Goal: Task Accomplishment & Management: Manage account settings

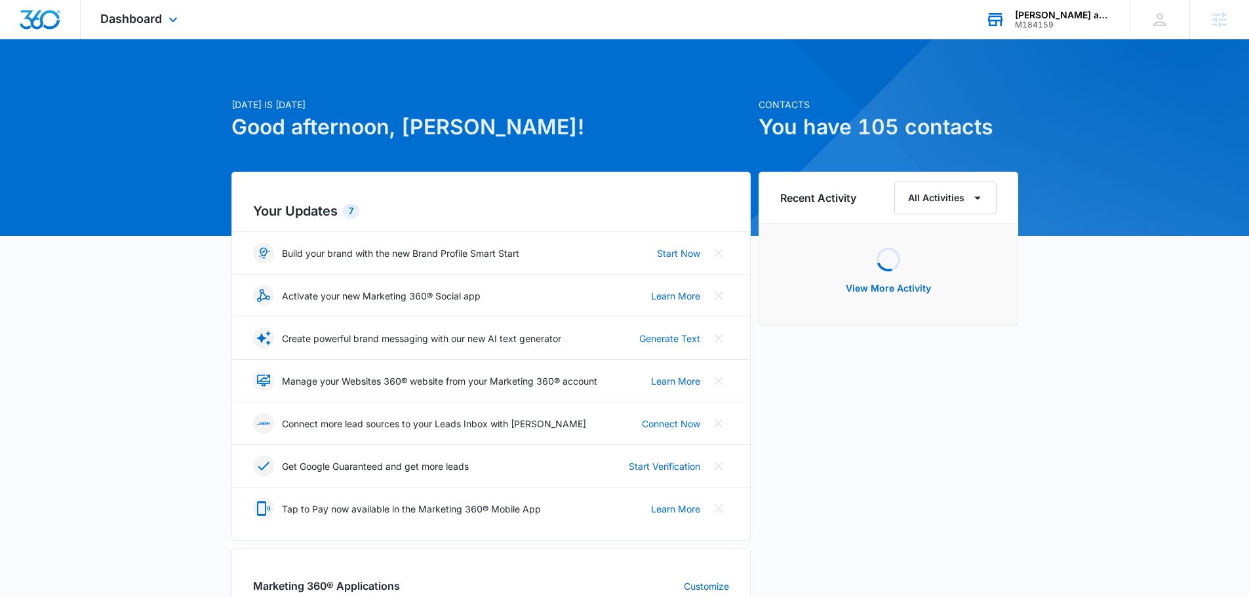
click at [1029, 20] on div "M184159" at bounding box center [1063, 24] width 96 height 9
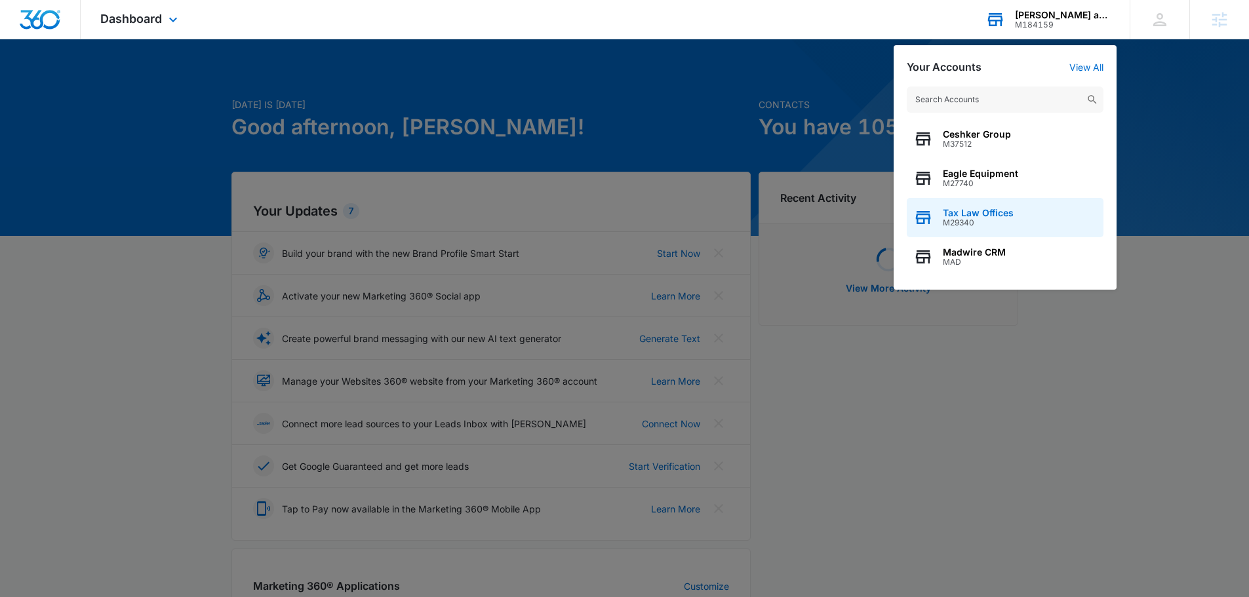
click at [999, 218] on span "M29340" at bounding box center [978, 222] width 71 height 9
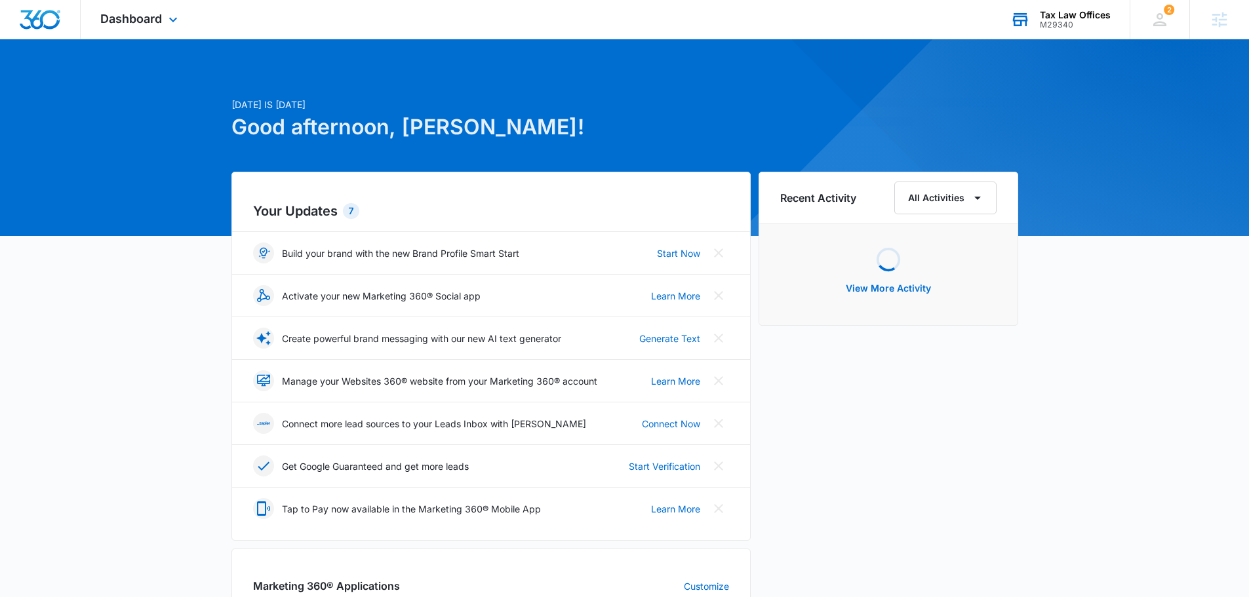
click at [117, 10] on div "Dashboard Apps Reputation Websites Forms CRM Email Social Shop Payments POS Con…" at bounding box center [141, 19] width 120 height 39
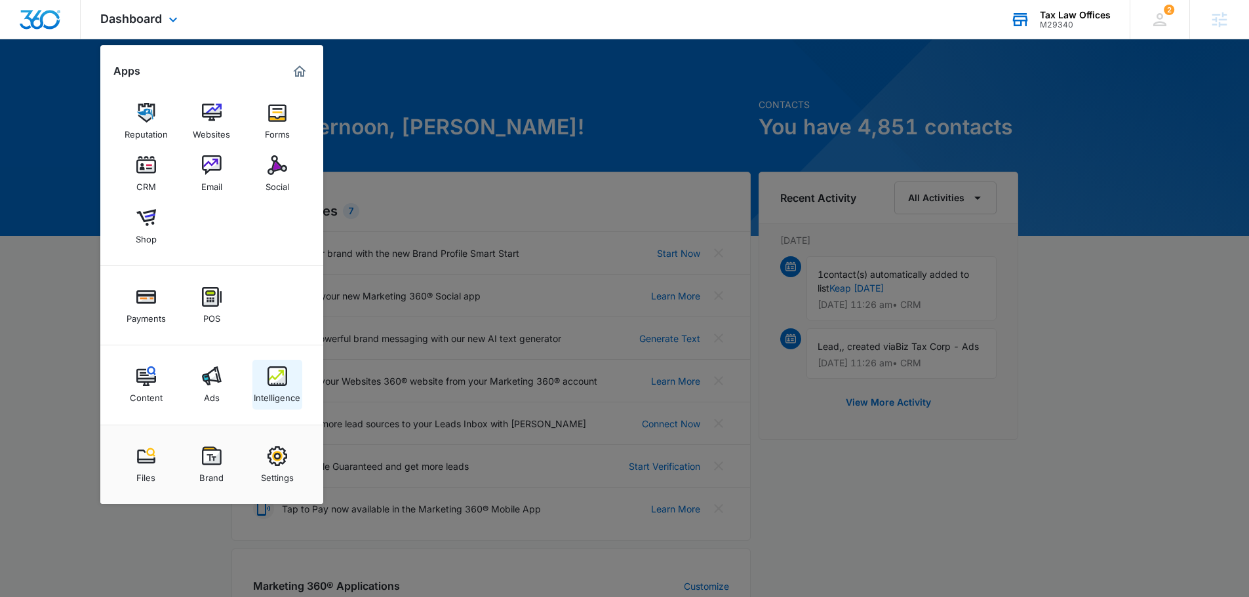
click at [282, 384] on img at bounding box center [278, 377] width 20 height 20
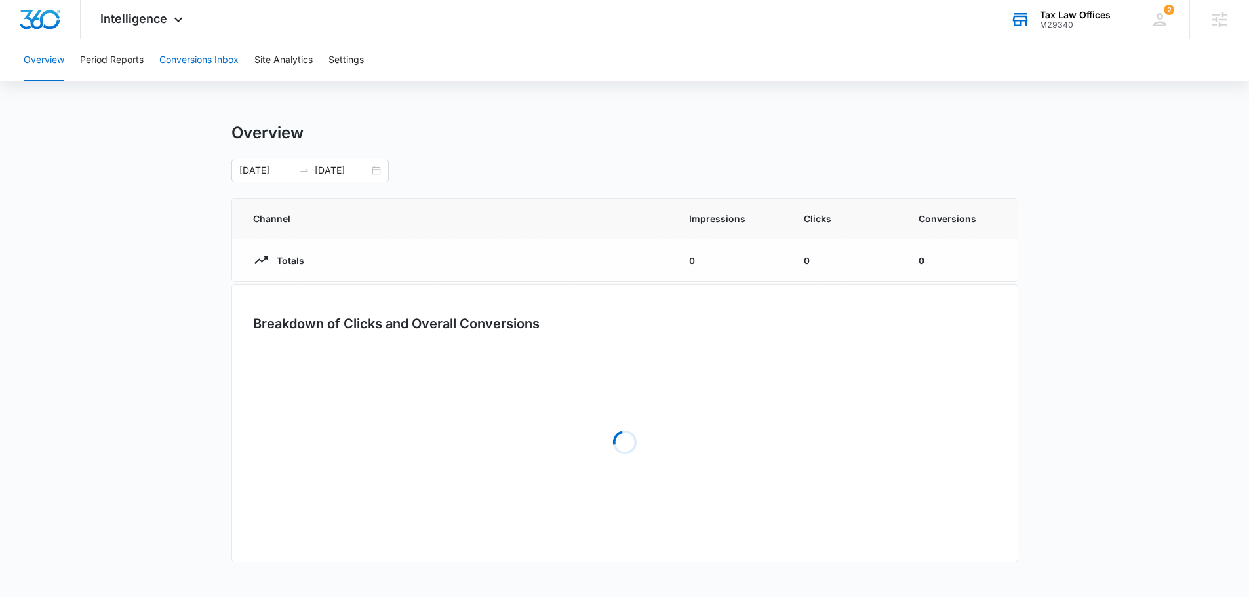
click at [205, 64] on button "Conversions Inbox" at bounding box center [198, 60] width 79 height 42
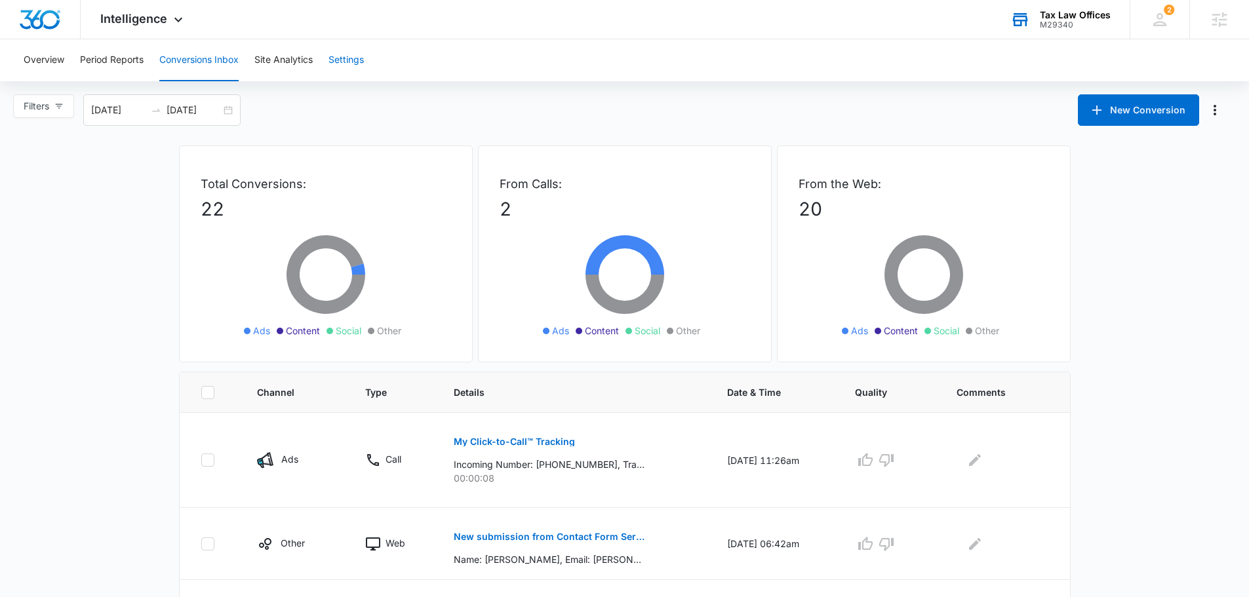
click at [346, 68] on button "Settings" at bounding box center [346, 60] width 35 height 42
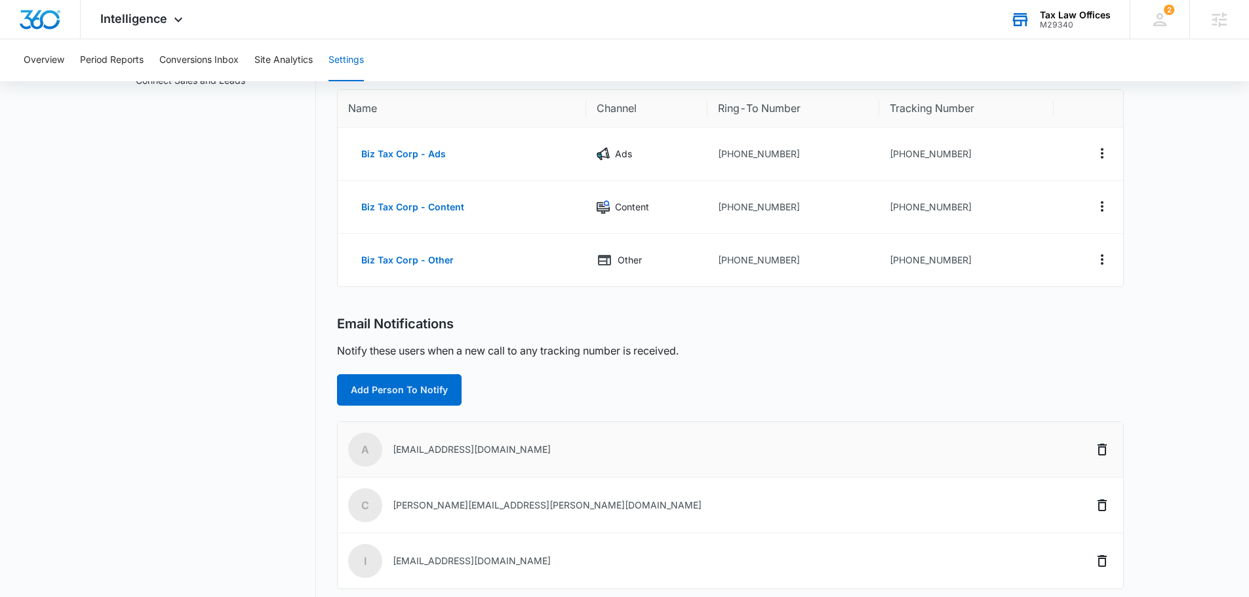
scroll to position [131, 0]
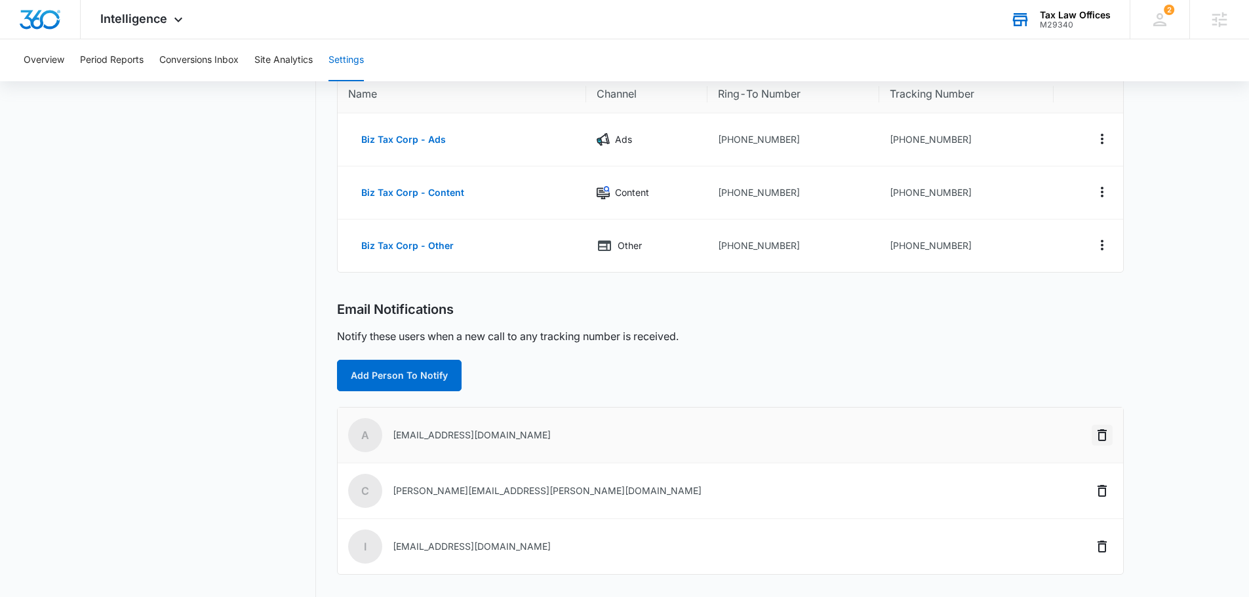
click at [1100, 437] on icon "Delete" at bounding box center [1102, 436] width 9 height 12
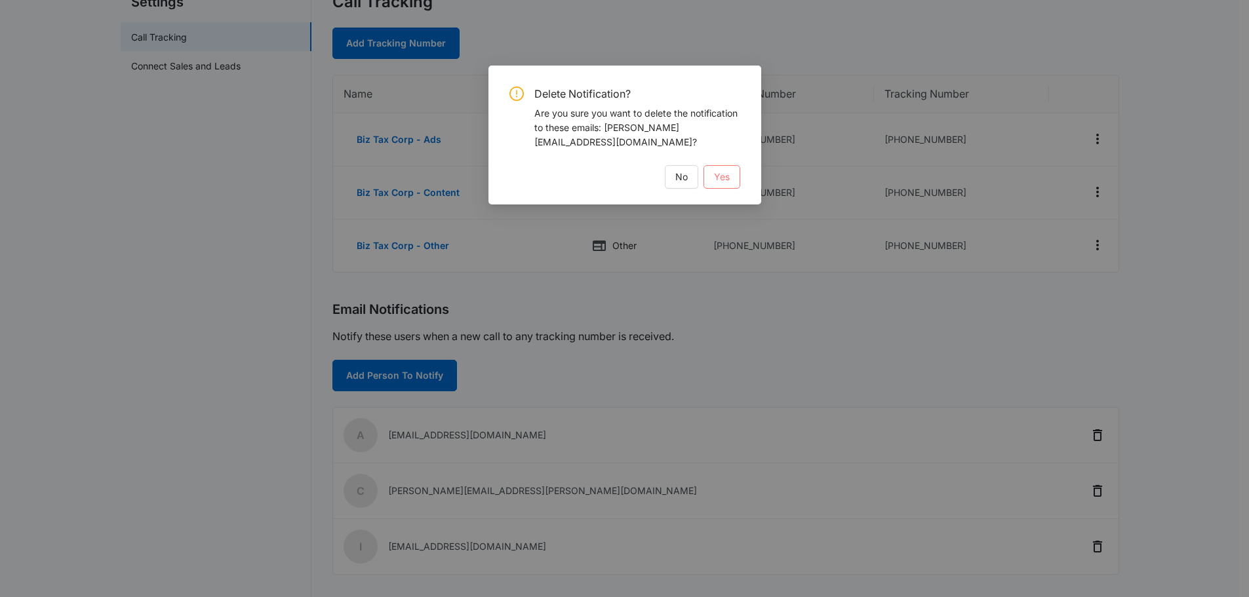
click at [715, 170] on span "Yes" at bounding box center [722, 177] width 16 height 14
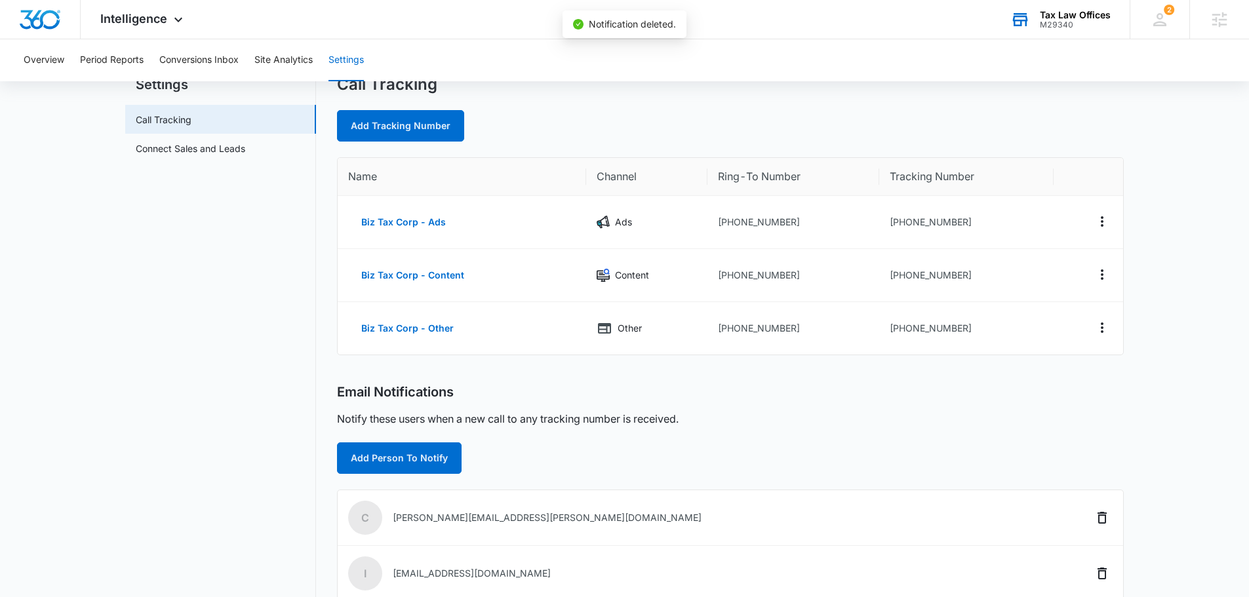
scroll to position [0, 0]
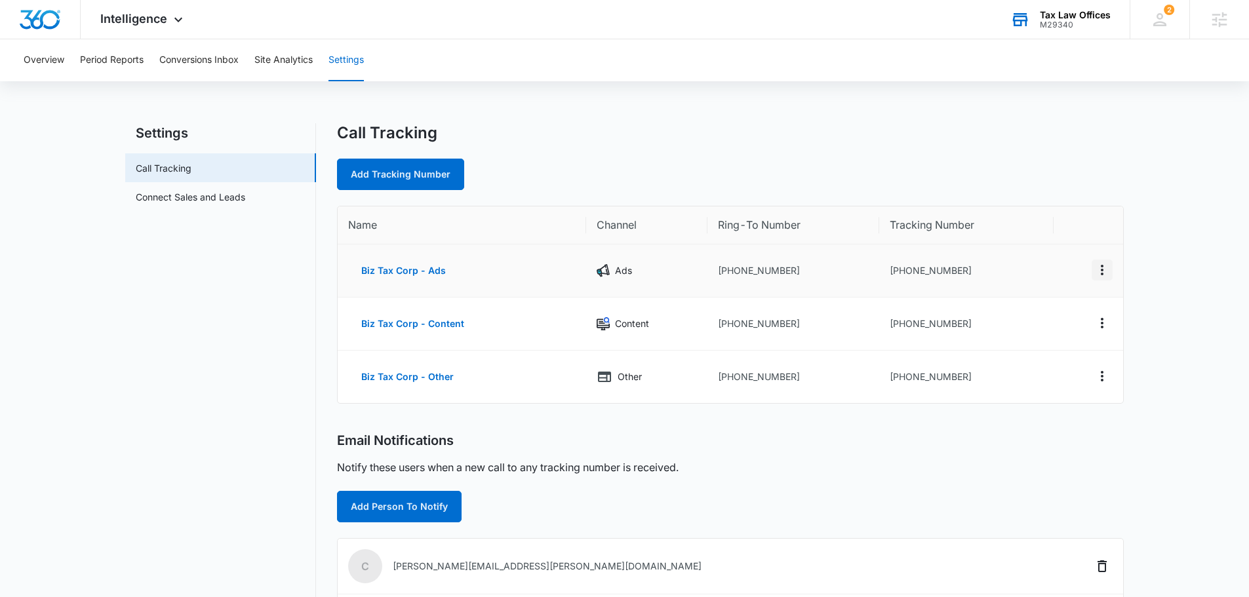
click at [1099, 268] on icon "Actions" at bounding box center [1102, 270] width 16 height 16
click at [1052, 263] on div "Edit" at bounding box center [1041, 260] width 28 height 9
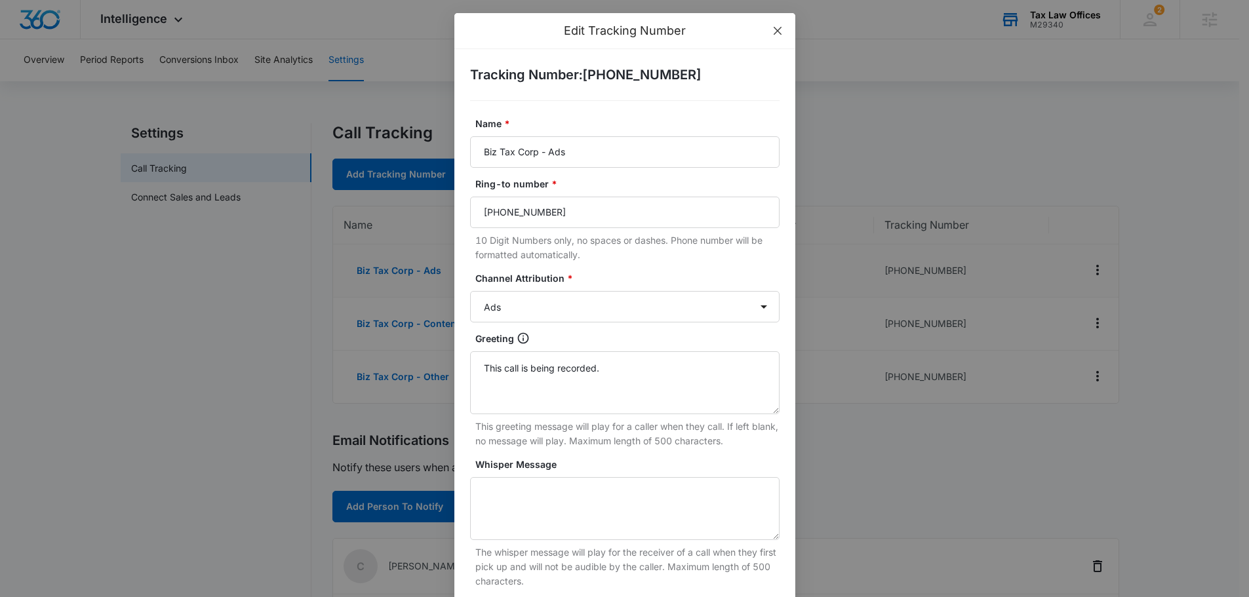
click at [775, 31] on icon "close" at bounding box center [778, 31] width 10 height 10
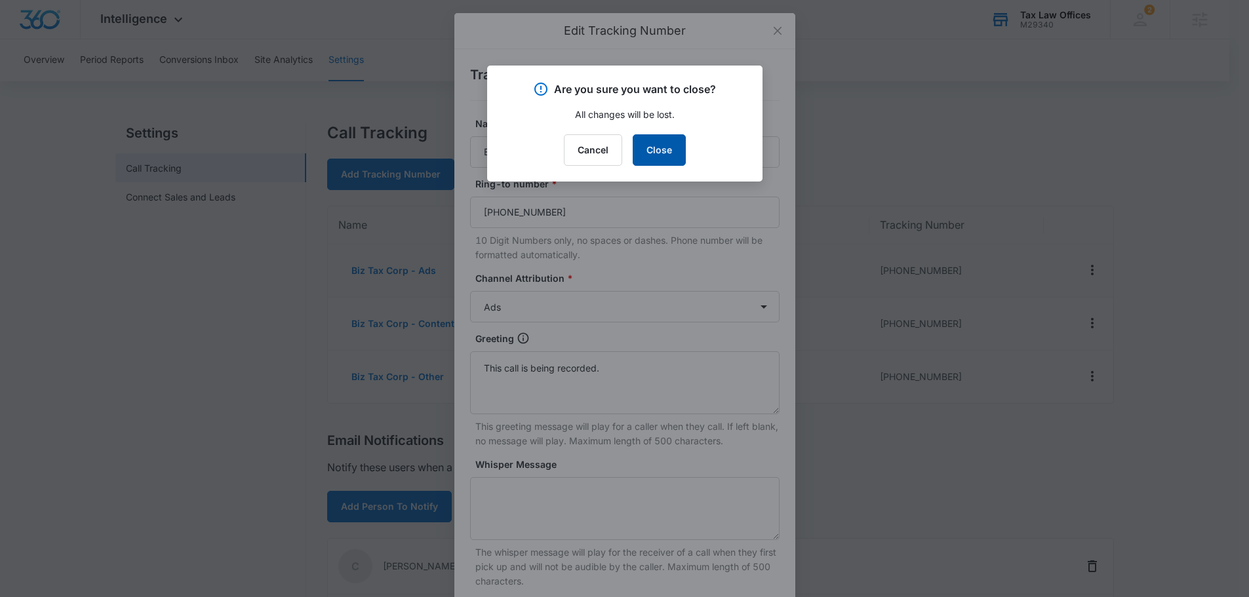
click at [653, 151] on button "Close" at bounding box center [659, 149] width 53 height 31
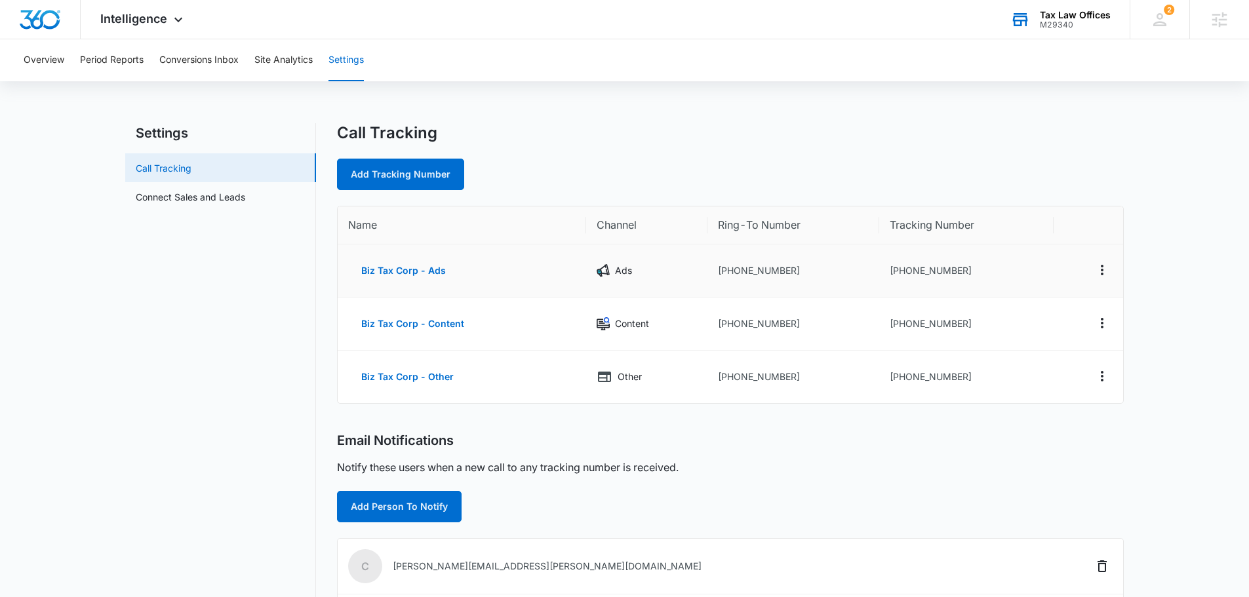
click at [191, 164] on link "Call Tracking" at bounding box center [164, 168] width 56 height 14
click at [177, 42] on button "Conversions Inbox" at bounding box center [198, 60] width 79 height 42
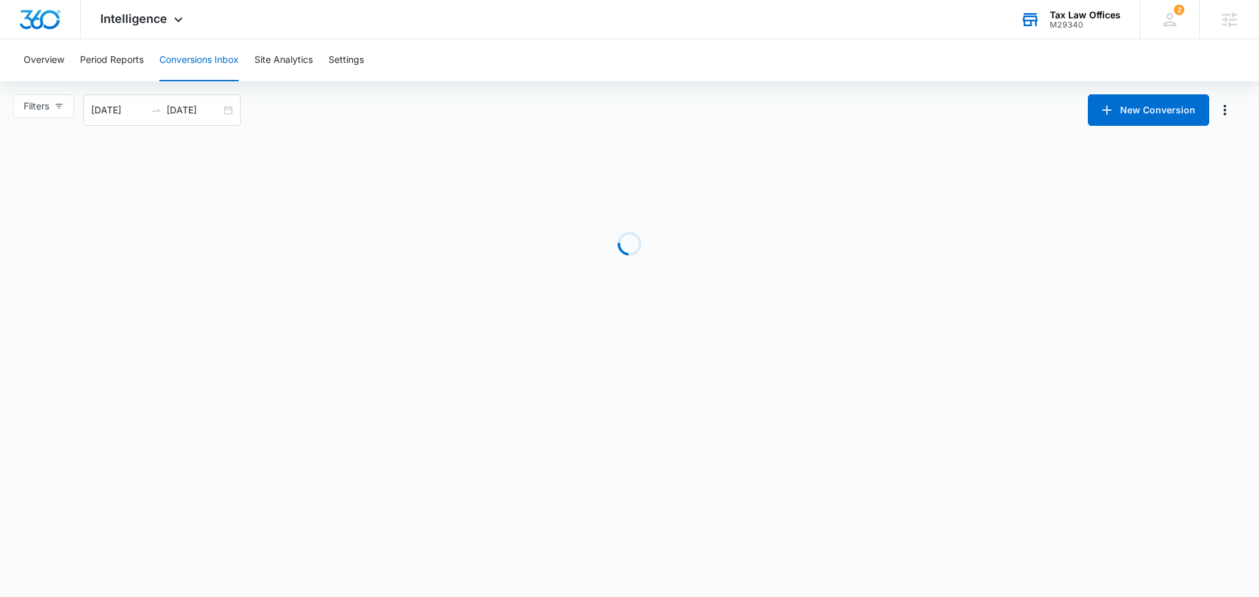
click at [201, 52] on button "Conversions Inbox" at bounding box center [198, 60] width 79 height 42
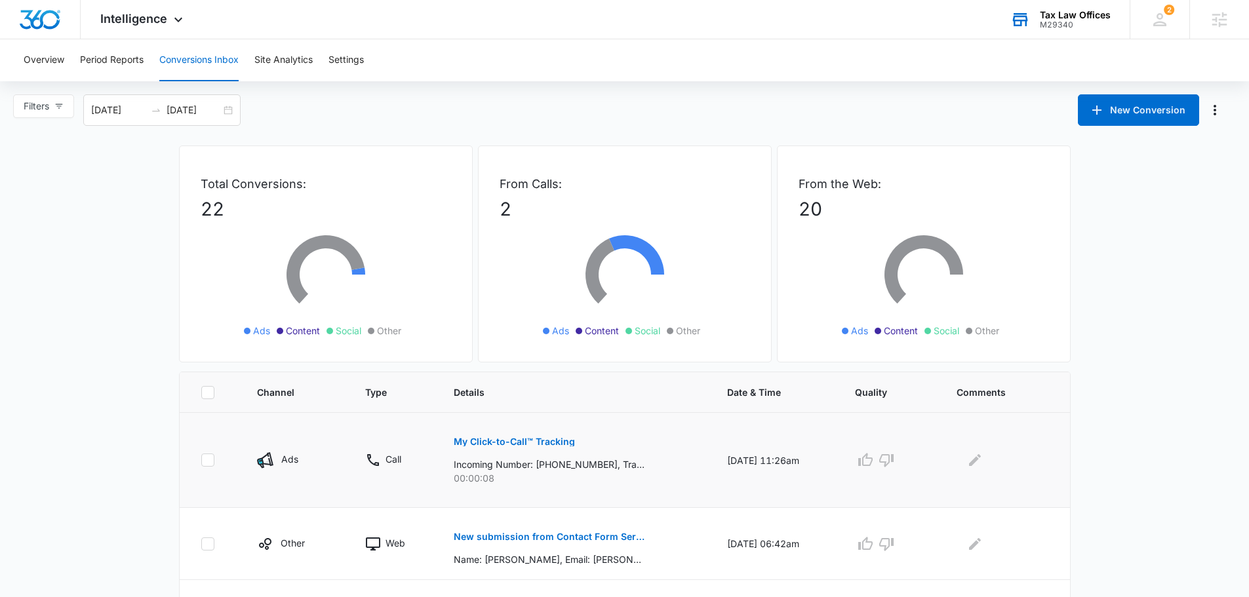
click at [492, 445] on p "My Click-to-Call™ Tracking" at bounding box center [514, 441] width 121 height 9
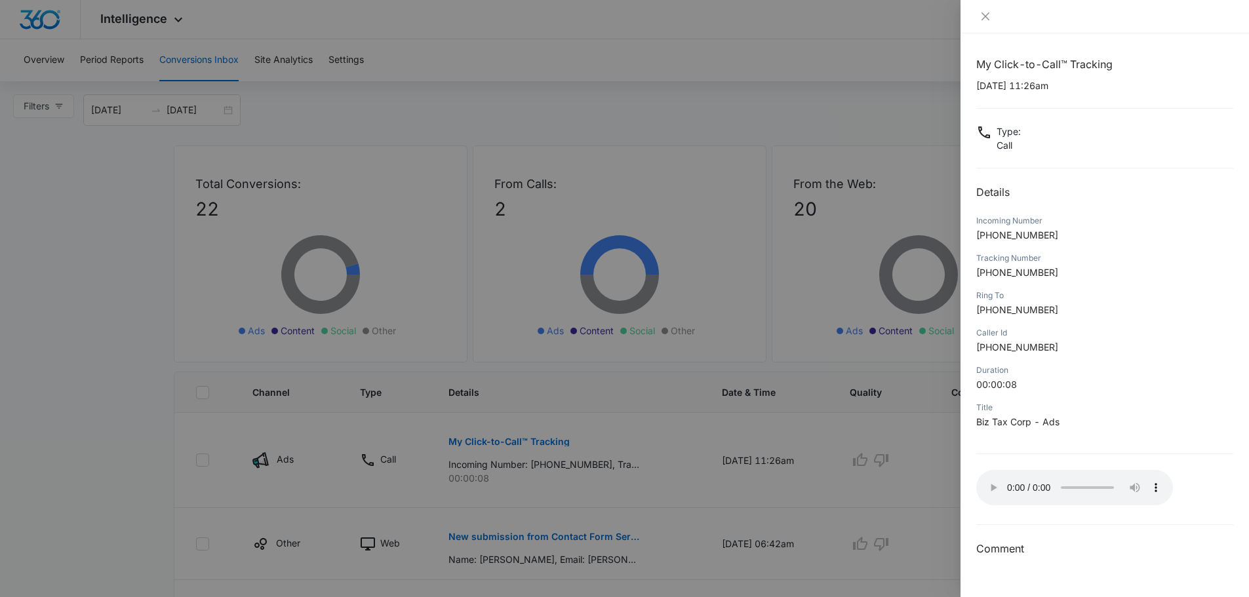
click at [94, 400] on div at bounding box center [624, 298] width 1249 height 597
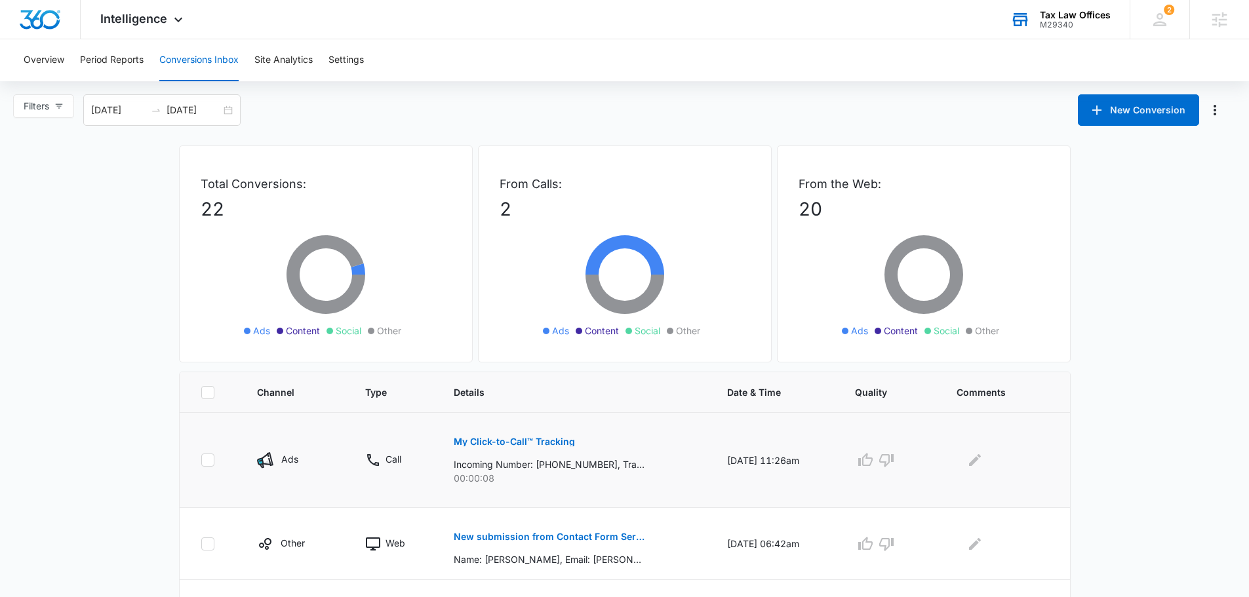
click at [539, 445] on p "My Click-to-Call™ Tracking" at bounding box center [514, 441] width 121 height 9
